Goal: Communication & Community: Share content

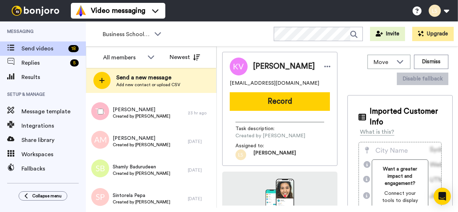
scroll to position [407, 0]
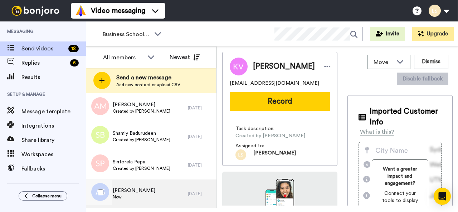
click at [132, 194] on span "New" at bounding box center [134, 197] width 43 height 6
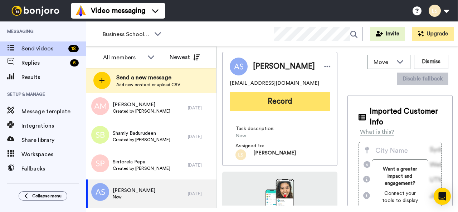
click at [291, 104] on button "Record" at bounding box center [280, 101] width 100 height 19
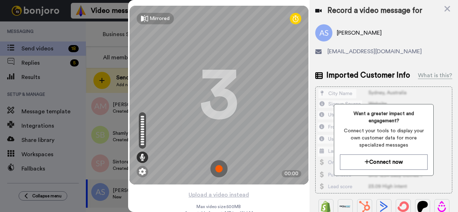
click at [216, 167] on img at bounding box center [218, 168] width 17 height 17
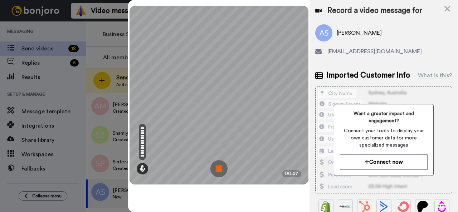
click at [216, 167] on img at bounding box center [218, 168] width 17 height 17
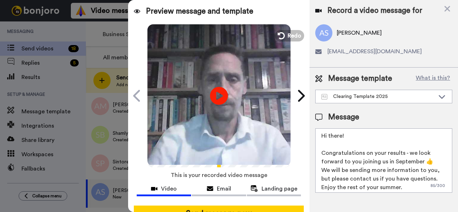
scroll to position [63, 0]
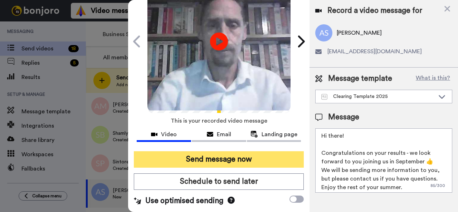
click at [221, 151] on button "Send message now" at bounding box center [219, 159] width 170 height 16
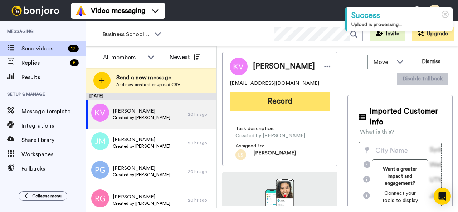
click at [269, 105] on button "Record" at bounding box center [280, 101] width 100 height 19
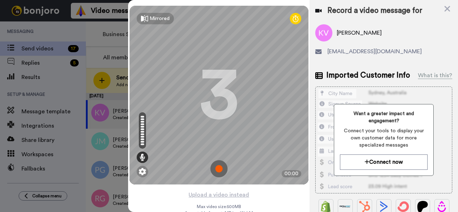
click at [217, 168] on img at bounding box center [218, 168] width 17 height 17
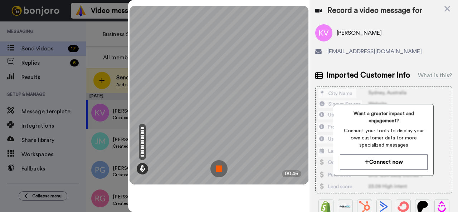
click at [217, 168] on img at bounding box center [218, 168] width 17 height 17
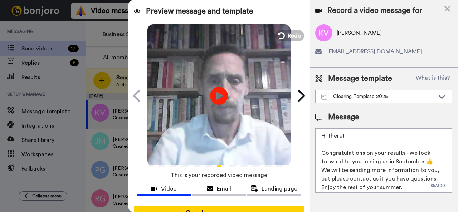
scroll to position [63, 0]
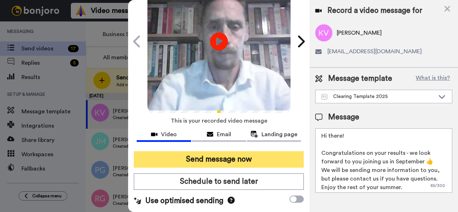
click at [230, 151] on button "Send message now" at bounding box center [219, 159] width 170 height 16
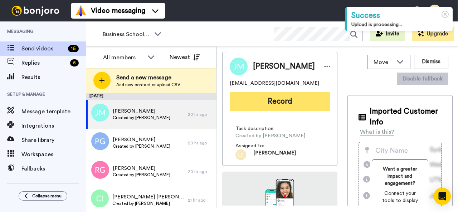
click at [269, 104] on button "Record" at bounding box center [280, 101] width 100 height 19
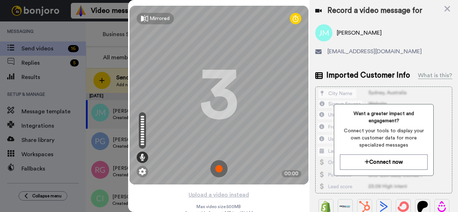
click at [216, 170] on img at bounding box center [218, 168] width 17 height 17
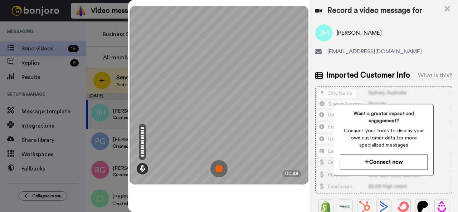
click at [216, 170] on img at bounding box center [218, 168] width 17 height 17
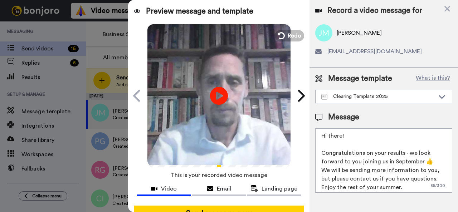
scroll to position [63, 0]
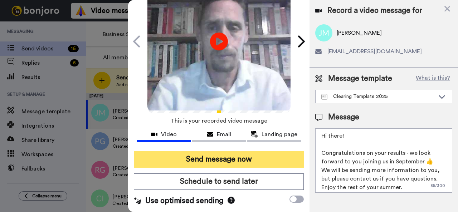
click at [220, 151] on button "Send message now" at bounding box center [219, 159] width 170 height 16
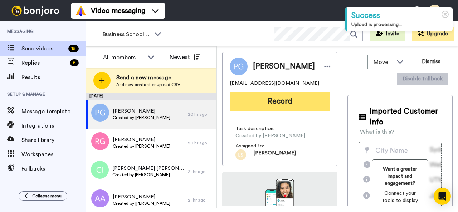
click at [284, 105] on button "Record" at bounding box center [280, 101] width 100 height 19
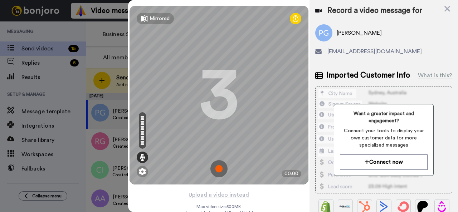
click at [216, 169] on img at bounding box center [218, 168] width 17 height 17
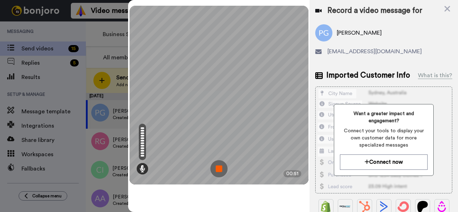
click at [216, 169] on img at bounding box center [218, 168] width 17 height 17
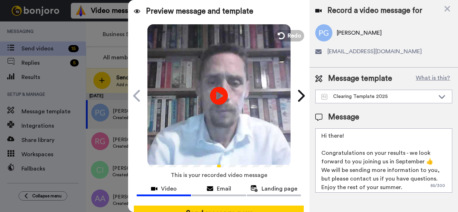
scroll to position [63, 0]
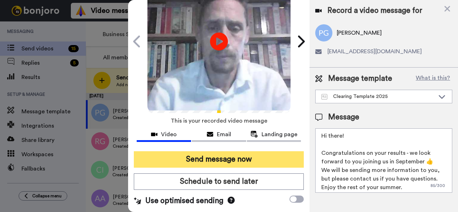
click at [224, 151] on button "Send message now" at bounding box center [219, 159] width 170 height 16
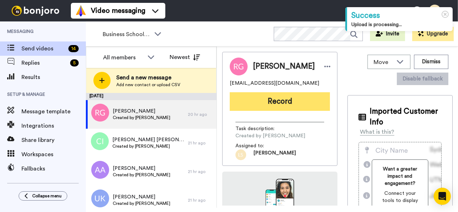
click at [276, 98] on button "Record" at bounding box center [280, 101] width 100 height 19
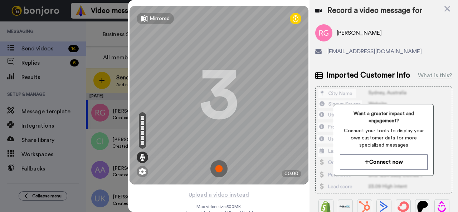
click at [215, 168] on img at bounding box center [218, 168] width 17 height 17
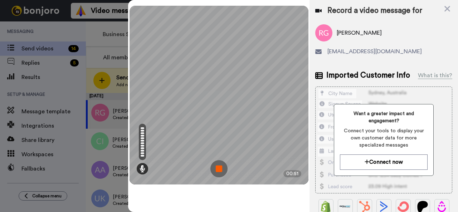
click at [215, 168] on img at bounding box center [218, 168] width 17 height 17
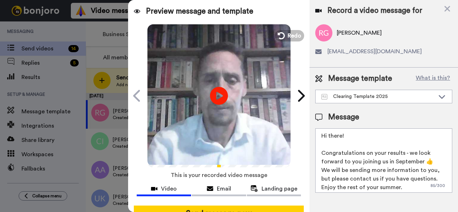
scroll to position [63, 0]
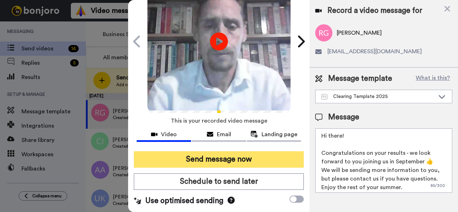
click at [221, 151] on button "Send message now" at bounding box center [219, 159] width 170 height 16
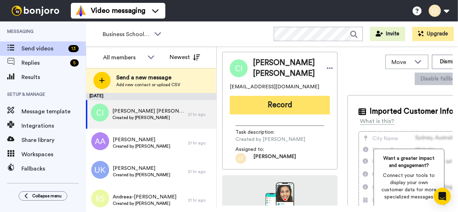
click at [270, 103] on button "Record" at bounding box center [280, 105] width 100 height 19
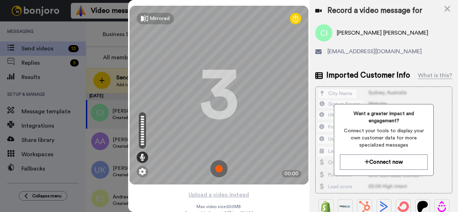
click at [216, 167] on img at bounding box center [218, 168] width 17 height 17
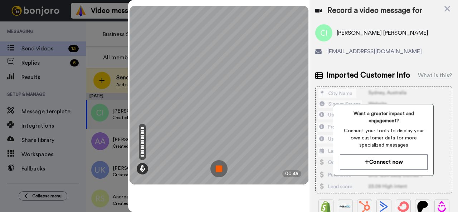
click at [216, 167] on img at bounding box center [218, 168] width 17 height 17
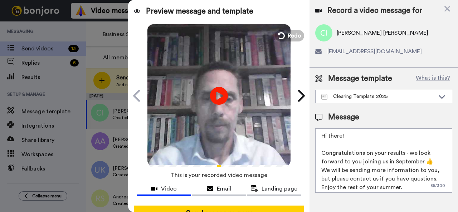
scroll to position [63, 1]
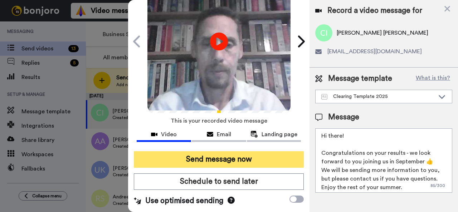
click at [221, 151] on button "Send message now" at bounding box center [219, 159] width 170 height 16
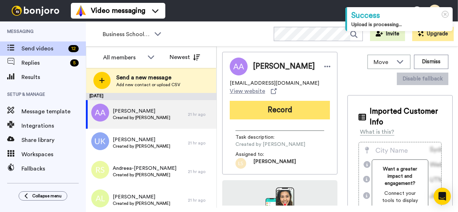
click at [270, 110] on button "Record" at bounding box center [280, 110] width 100 height 19
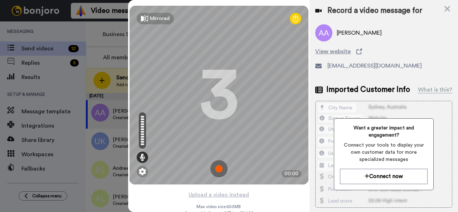
click at [217, 168] on img at bounding box center [218, 168] width 17 height 17
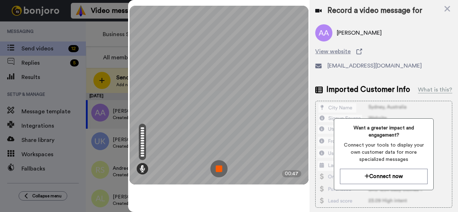
click at [217, 168] on img at bounding box center [218, 168] width 17 height 17
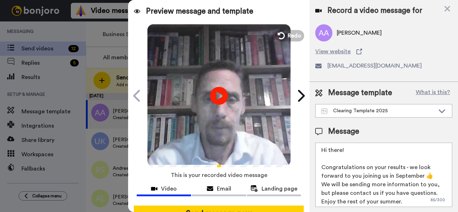
scroll to position [63, 0]
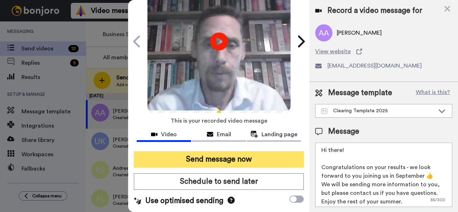
click at [236, 151] on button "Send message now" at bounding box center [219, 159] width 170 height 16
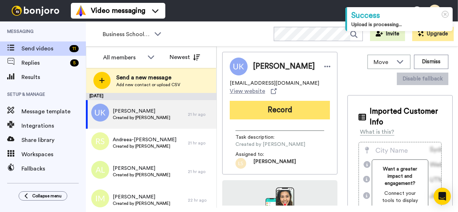
click at [276, 107] on button "Record" at bounding box center [280, 110] width 100 height 19
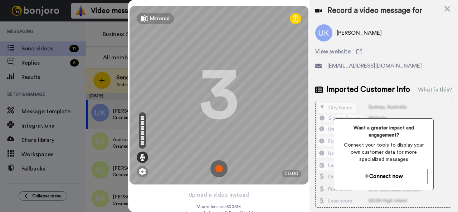
click at [216, 168] on img at bounding box center [218, 168] width 17 height 17
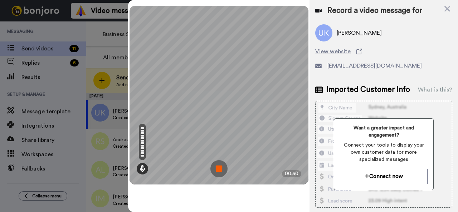
click at [216, 168] on img at bounding box center [218, 168] width 17 height 17
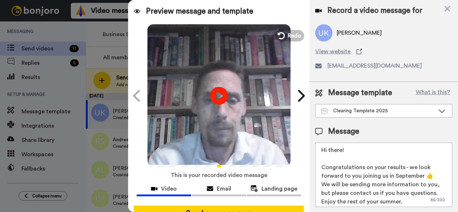
scroll to position [63, 0]
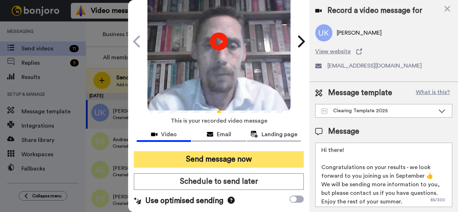
click at [261, 151] on button "Send message now" at bounding box center [219, 159] width 170 height 16
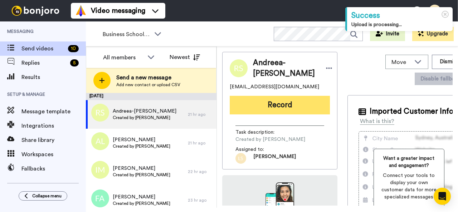
click at [286, 104] on button "Record" at bounding box center [280, 105] width 100 height 19
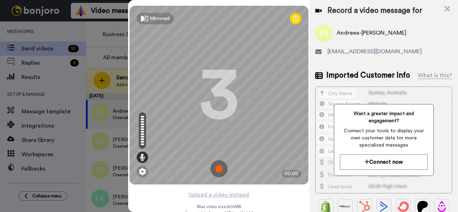
click at [215, 168] on img at bounding box center [218, 168] width 17 height 17
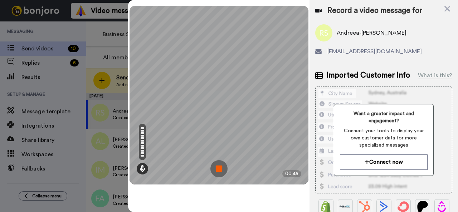
click at [215, 168] on img at bounding box center [218, 168] width 17 height 17
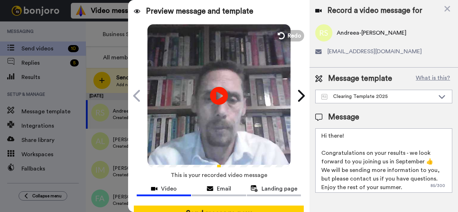
scroll to position [63, 0]
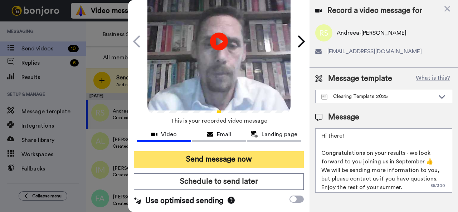
click at [245, 151] on button "Send message now" at bounding box center [219, 159] width 170 height 16
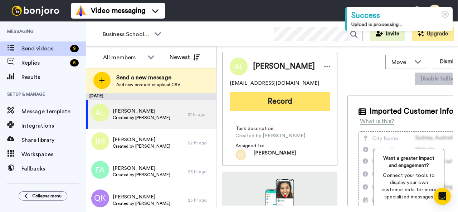
click at [268, 103] on button "Record" at bounding box center [280, 101] width 100 height 19
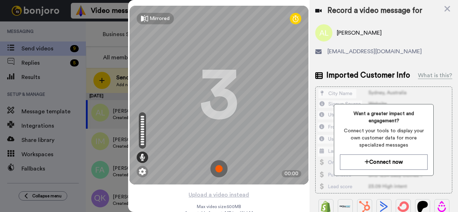
click at [216, 169] on img at bounding box center [218, 168] width 17 height 17
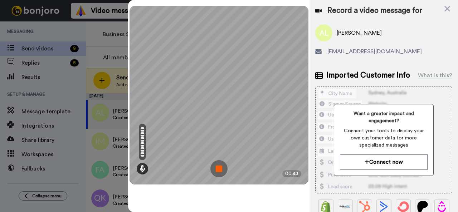
click at [216, 169] on img at bounding box center [218, 168] width 17 height 17
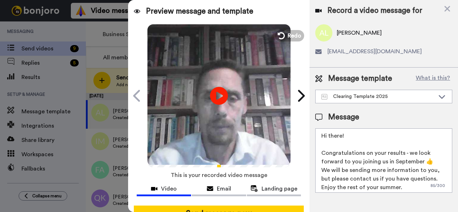
scroll to position [63, 0]
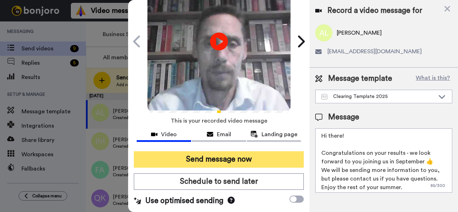
click at [266, 151] on button "Send message now" at bounding box center [219, 159] width 170 height 16
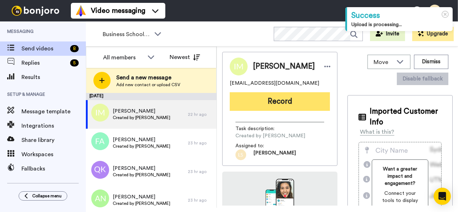
click at [306, 99] on button "Record" at bounding box center [280, 101] width 100 height 19
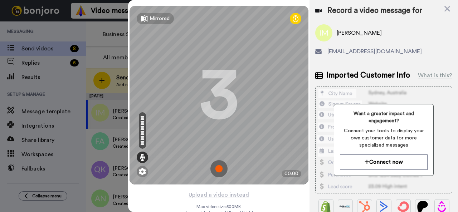
click at [215, 168] on img at bounding box center [218, 168] width 17 height 17
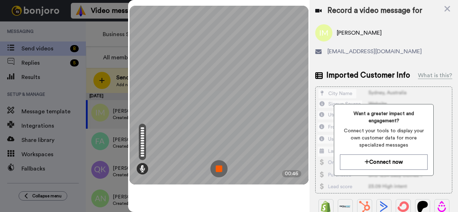
click at [215, 168] on img at bounding box center [218, 168] width 17 height 17
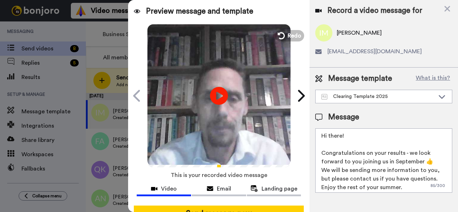
scroll to position [63, 0]
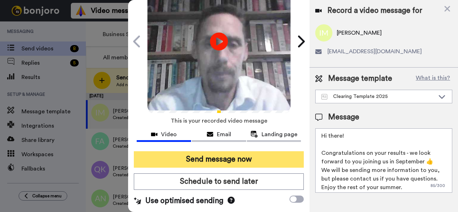
click at [230, 152] on button "Send message now" at bounding box center [219, 159] width 170 height 16
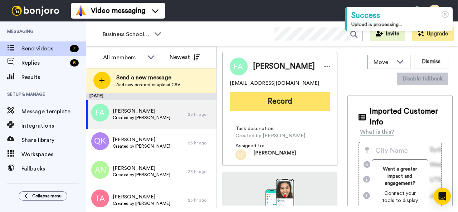
click at [266, 106] on button "Record" at bounding box center [280, 101] width 100 height 19
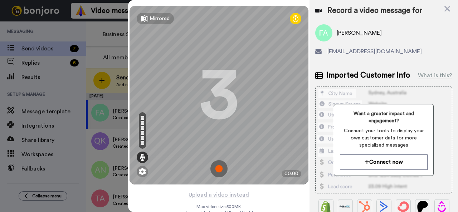
click at [216, 169] on img at bounding box center [218, 168] width 17 height 17
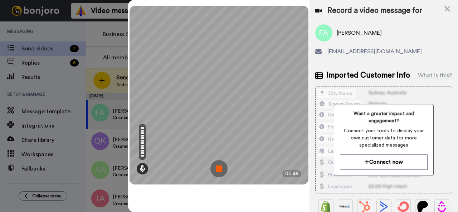
click at [216, 169] on img at bounding box center [218, 168] width 17 height 17
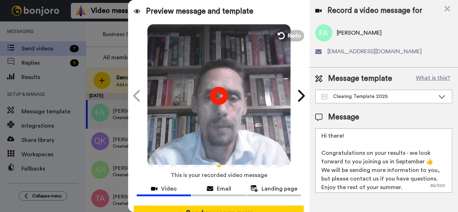
scroll to position [63, 0]
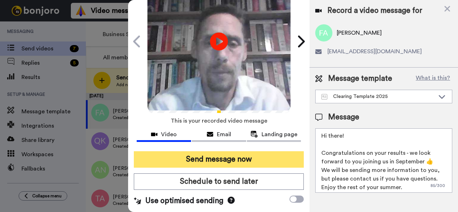
click at [210, 151] on button "Send message now" at bounding box center [219, 159] width 170 height 16
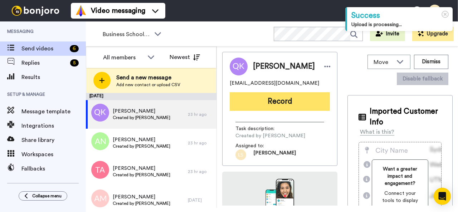
click at [272, 100] on button "Record" at bounding box center [280, 101] width 100 height 19
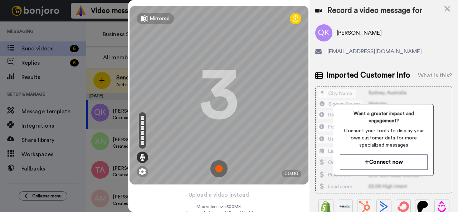
click at [217, 167] on img at bounding box center [218, 168] width 17 height 17
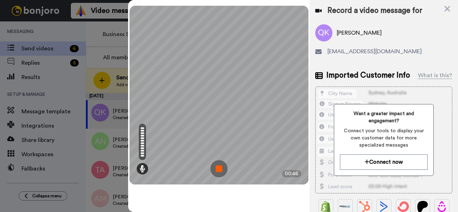
click at [217, 167] on img at bounding box center [218, 168] width 17 height 17
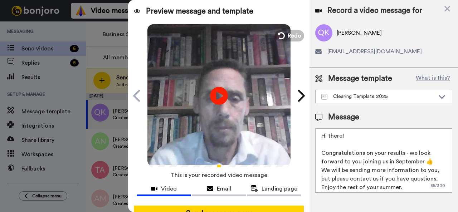
scroll to position [63, 0]
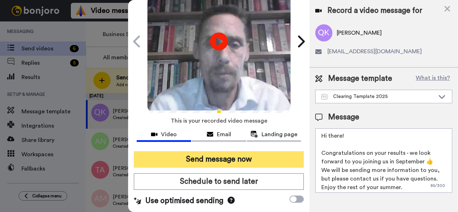
click at [225, 151] on button "Send message now" at bounding box center [219, 159] width 170 height 16
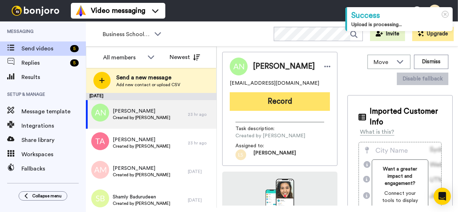
click at [274, 102] on button "Record" at bounding box center [280, 101] width 100 height 19
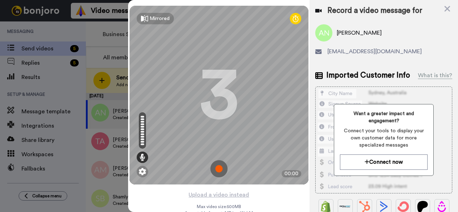
click at [214, 169] on img at bounding box center [218, 168] width 17 height 17
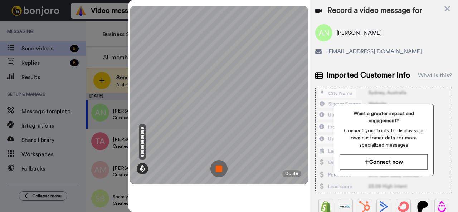
click at [220, 170] on img at bounding box center [218, 168] width 17 height 17
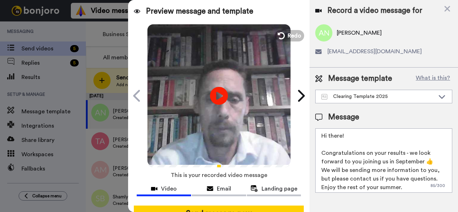
scroll to position [63, 0]
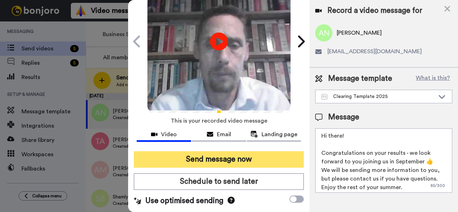
click at [253, 151] on button "Send message now" at bounding box center [219, 159] width 170 height 16
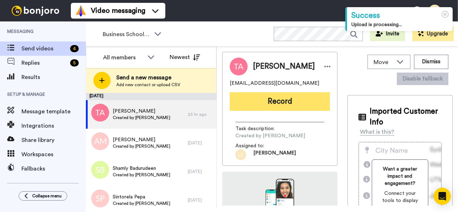
click at [270, 104] on button "Record" at bounding box center [280, 101] width 100 height 19
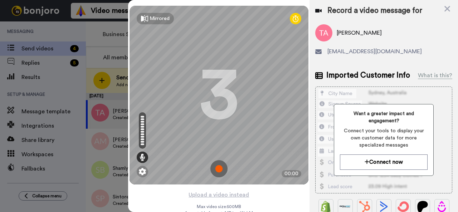
click at [217, 167] on img at bounding box center [218, 168] width 17 height 17
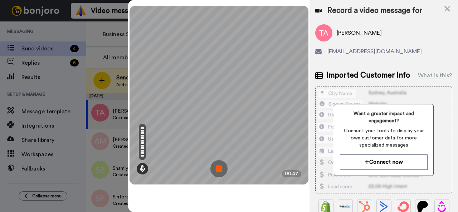
click at [217, 167] on img at bounding box center [218, 168] width 17 height 17
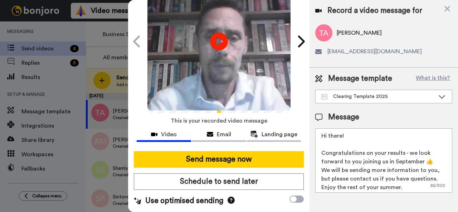
scroll to position [63, 0]
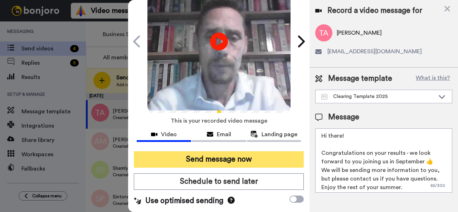
click at [241, 151] on button "Send message now" at bounding box center [219, 159] width 170 height 16
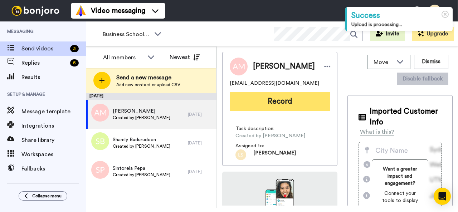
click at [266, 95] on button "Record" at bounding box center [280, 101] width 100 height 19
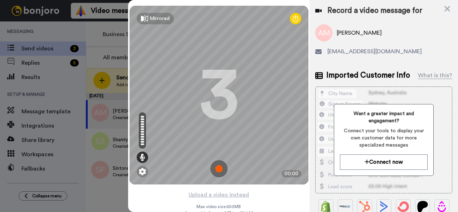
click at [215, 169] on img at bounding box center [218, 168] width 17 height 17
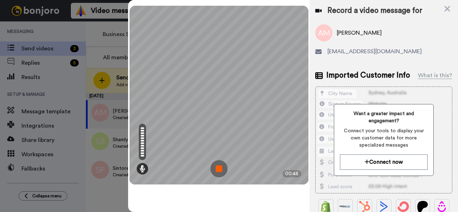
click at [219, 166] on img at bounding box center [218, 168] width 17 height 17
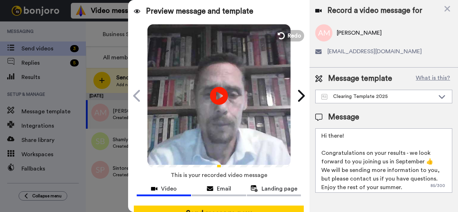
scroll to position [63, 0]
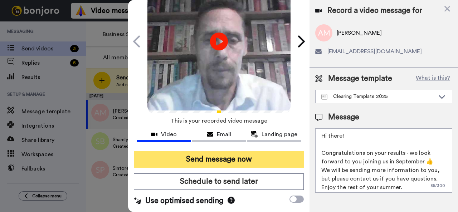
click at [257, 151] on button "Send message now" at bounding box center [219, 159] width 170 height 16
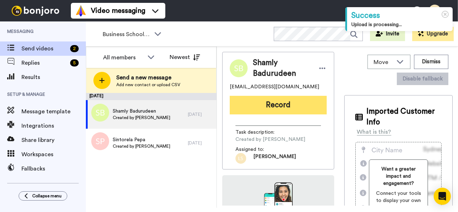
click at [272, 104] on button "Record" at bounding box center [278, 105] width 97 height 19
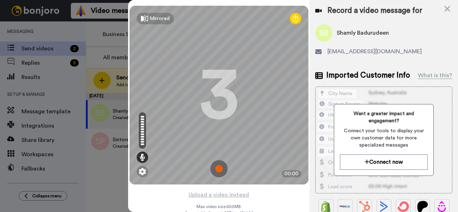
click at [215, 169] on img at bounding box center [218, 168] width 17 height 17
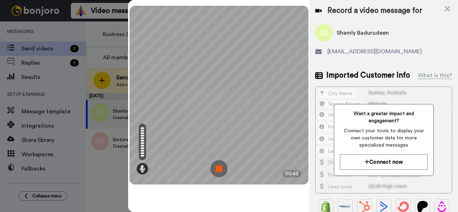
click at [215, 169] on img at bounding box center [218, 168] width 17 height 17
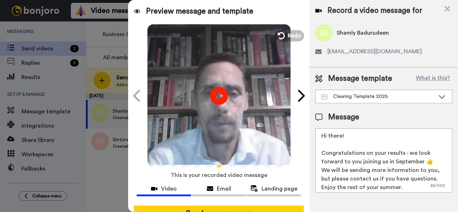
scroll to position [63, 0]
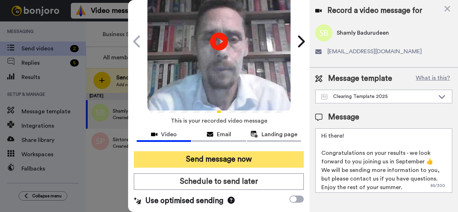
click at [242, 154] on button "Send message now" at bounding box center [219, 159] width 170 height 16
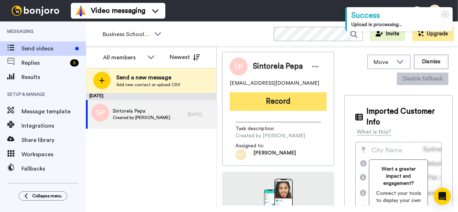
click at [278, 100] on button "Record" at bounding box center [278, 101] width 97 height 19
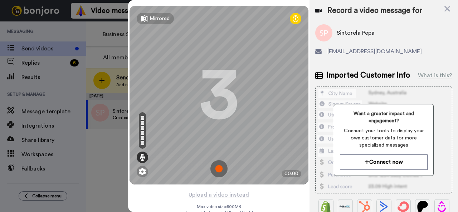
click at [216, 167] on img at bounding box center [218, 168] width 17 height 17
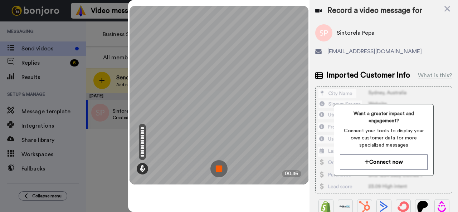
click at [219, 167] on img at bounding box center [218, 168] width 17 height 17
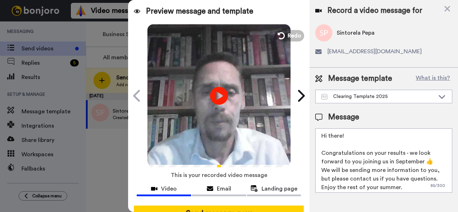
scroll to position [63, 0]
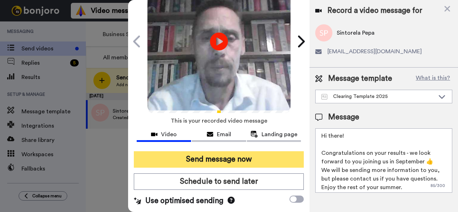
click at [225, 151] on button "Send message now" at bounding box center [219, 159] width 170 height 16
